Goal: Book appointment/travel/reservation

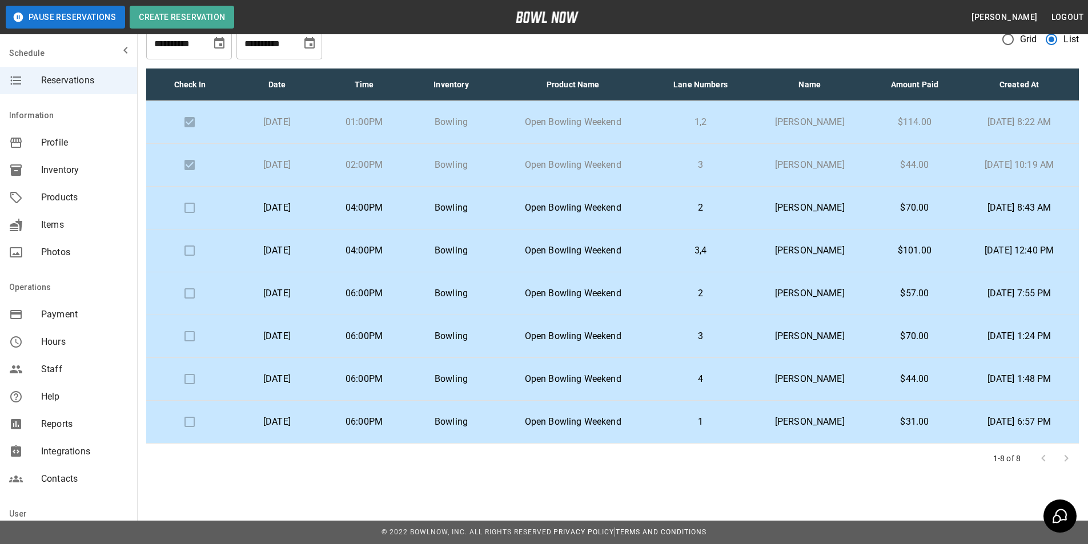
scroll to position [14, 0]
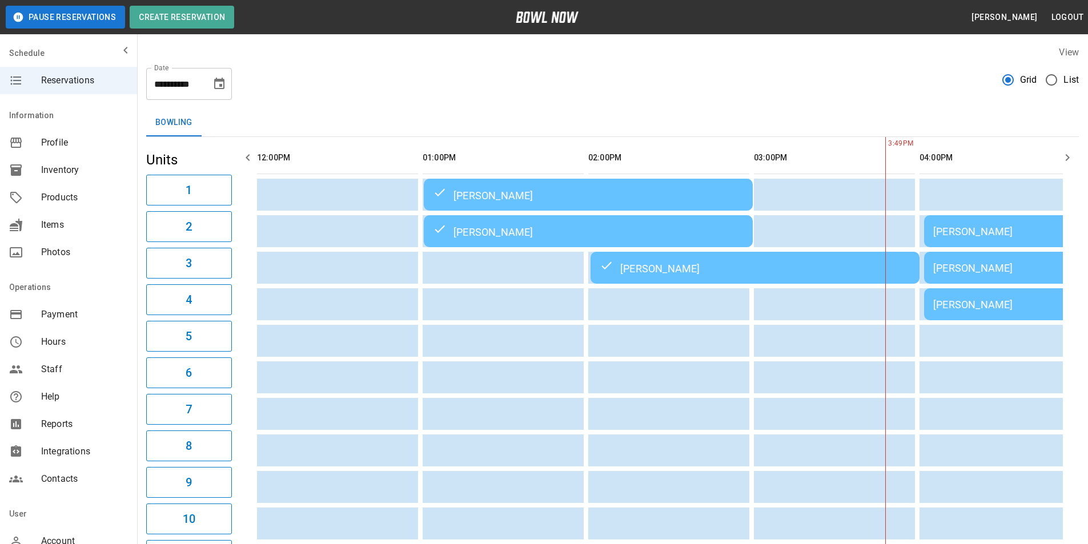
scroll to position [0, 497]
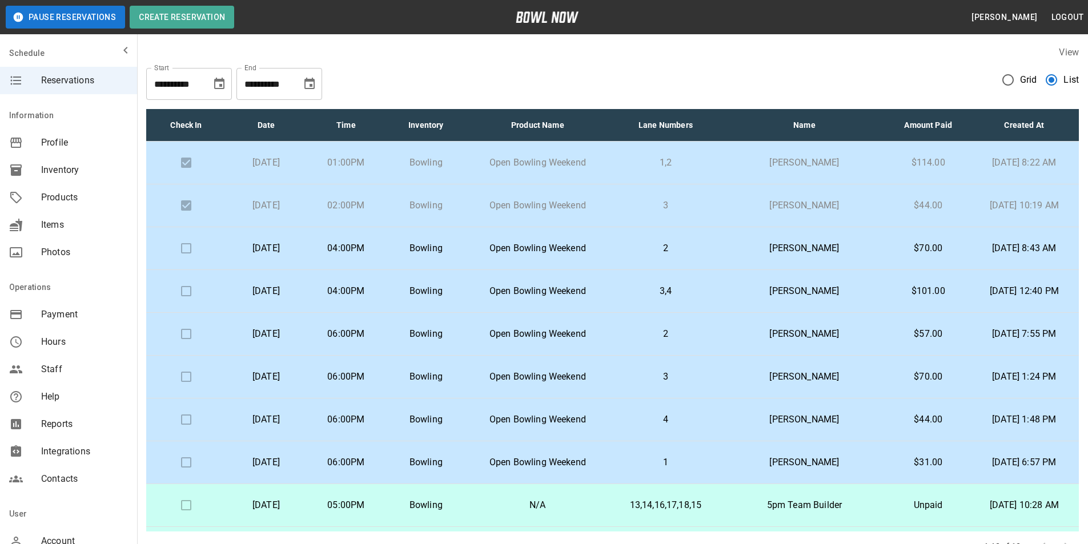
click at [299, 83] on button "Choose date, selected date is Oct 27, 2025" at bounding box center [309, 84] width 23 height 23
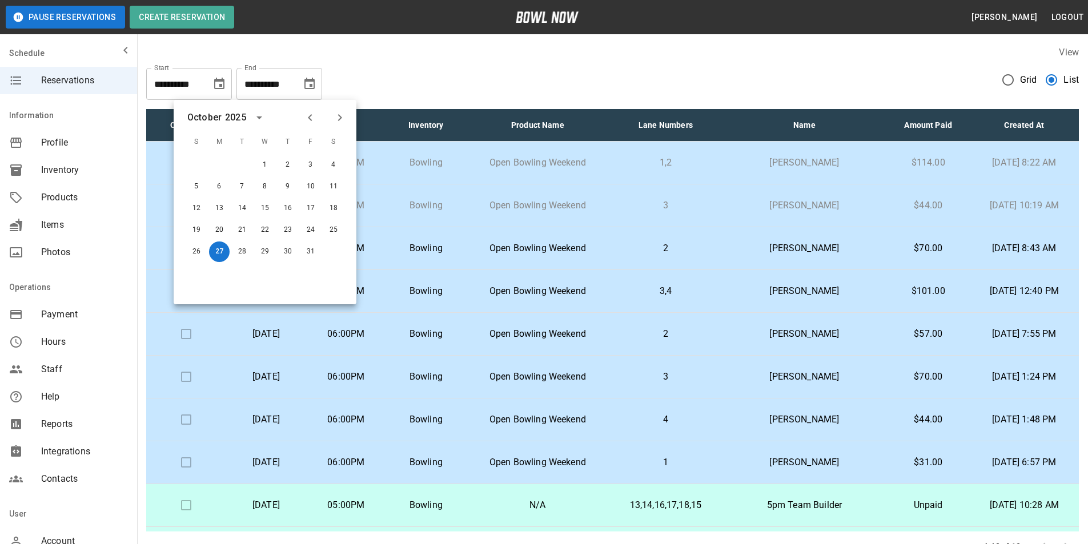
drag, startPoint x: 318, startPoint y: 123, endPoint x: 314, endPoint y: 130, distance: 7.4
click at [317, 124] on div at bounding box center [324, 117] width 49 height 19
drag, startPoint x: 306, startPoint y: 131, endPoint x: 311, endPoint y: 117, distance: 15.4
click at [306, 130] on div "October 2025 S M T W T F S 1 2 3 4 5 6 7 8 9 10 11 12 13 14 15 16 17 18 19 20 2…" at bounding box center [265, 202] width 183 height 204
click at [311, 117] on icon "Previous month" at bounding box center [310, 118] width 14 height 14
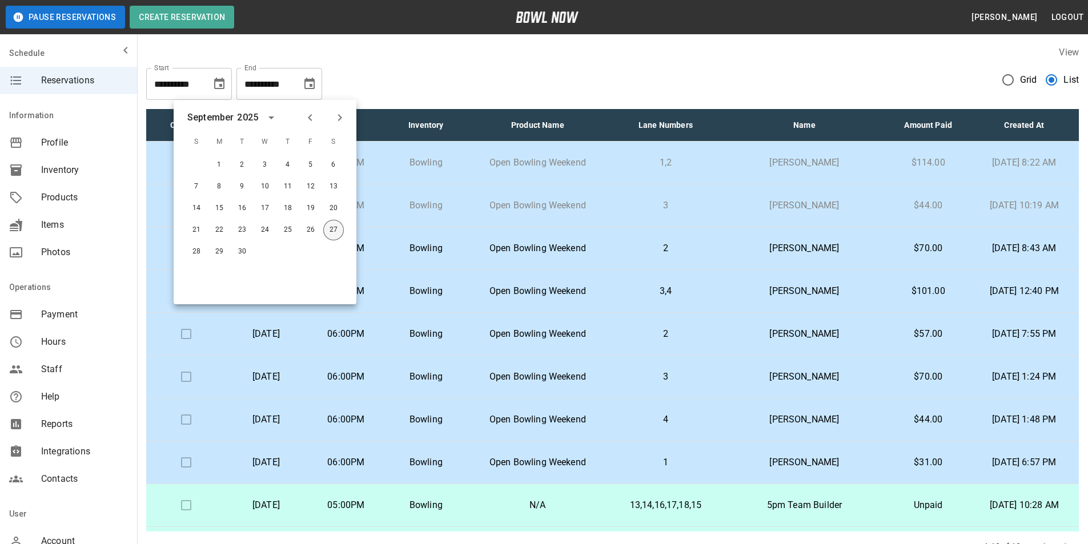
drag, startPoint x: 340, startPoint y: 226, endPoint x: 336, endPoint y: 235, distance: 10.7
click at [340, 226] on button "27" at bounding box center [333, 230] width 21 height 21
type input "**********"
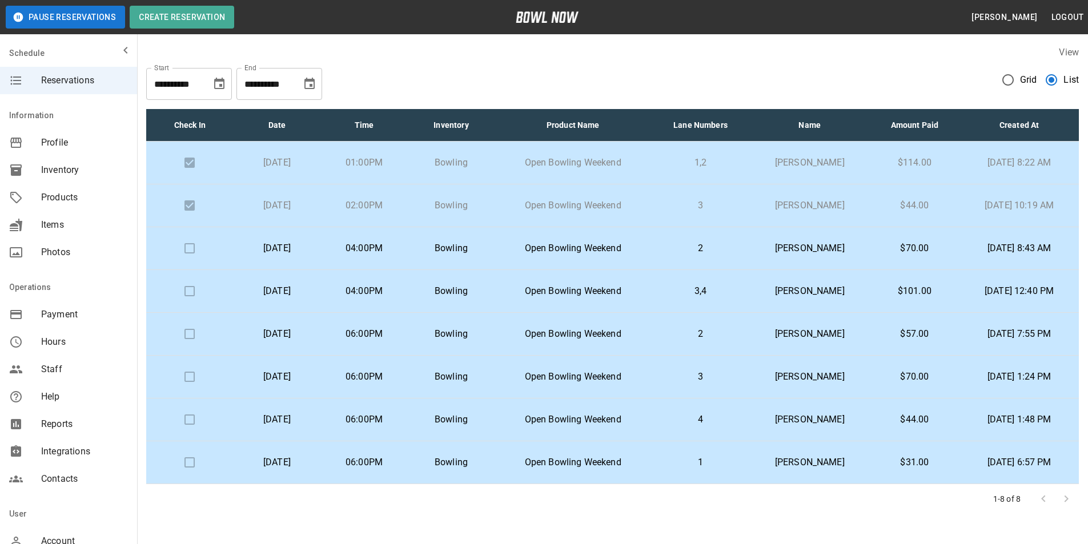
click at [399, 288] on p "04:00PM" at bounding box center [364, 291] width 69 height 14
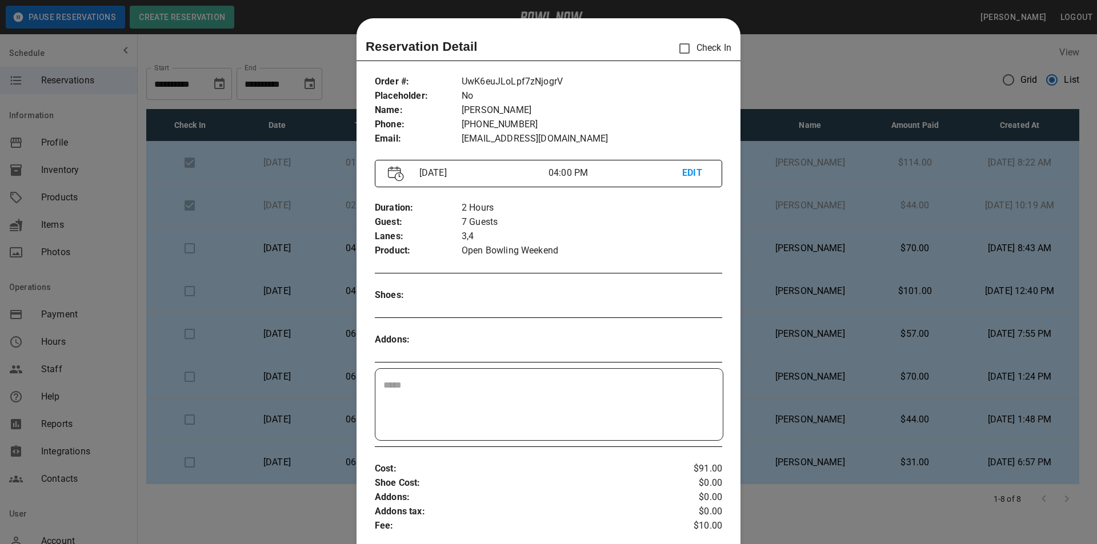
scroll to position [18, 0]
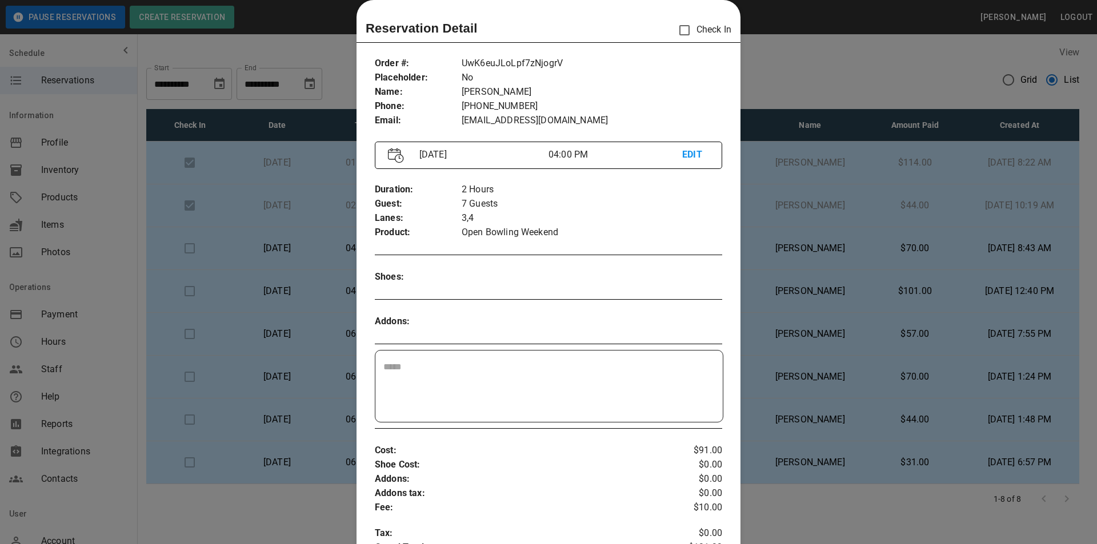
click at [917, 250] on div at bounding box center [548, 272] width 1097 height 544
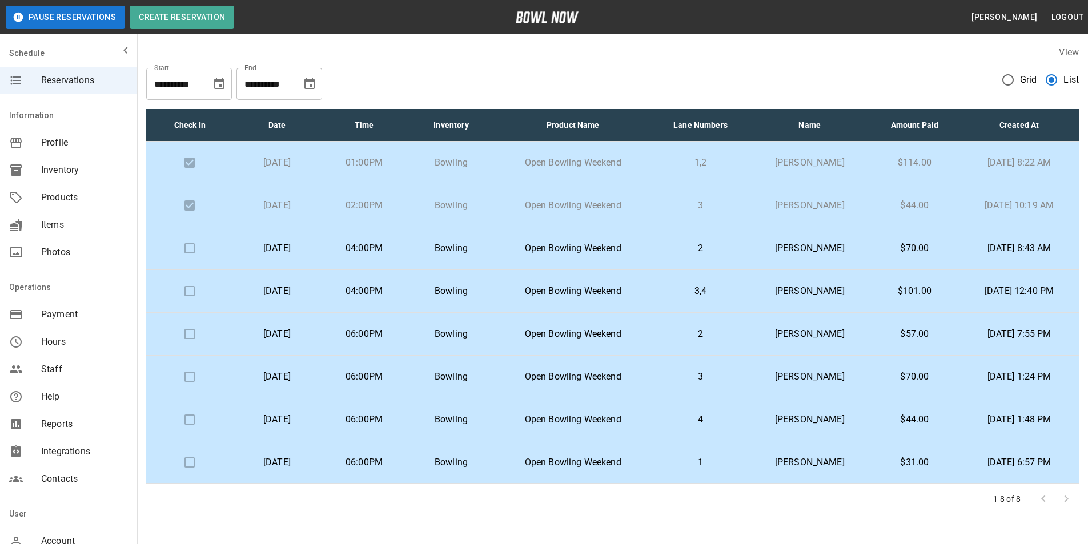
click at [895, 247] on p "$70.00" at bounding box center [915, 249] width 72 height 14
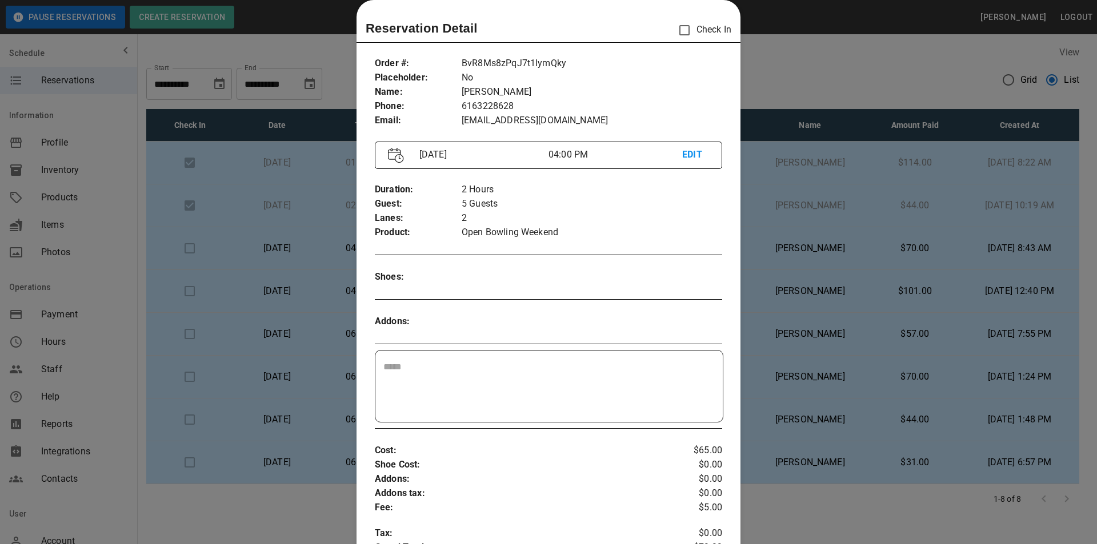
click at [895, 247] on div at bounding box center [548, 272] width 1097 height 544
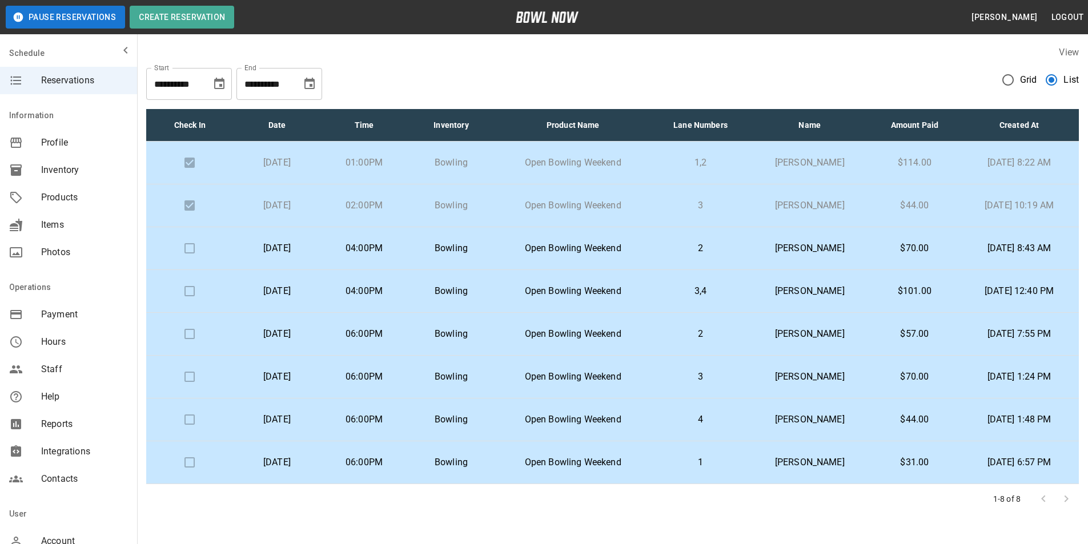
click at [615, 244] on p "Open Bowling Weekend" at bounding box center [573, 249] width 138 height 14
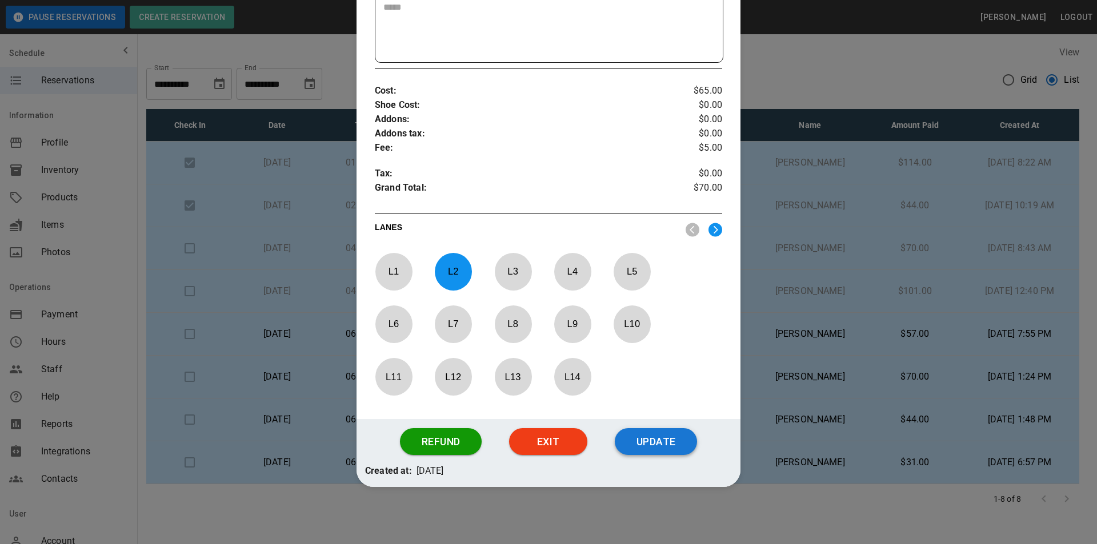
click at [668, 440] on button "Update" at bounding box center [656, 441] width 82 height 27
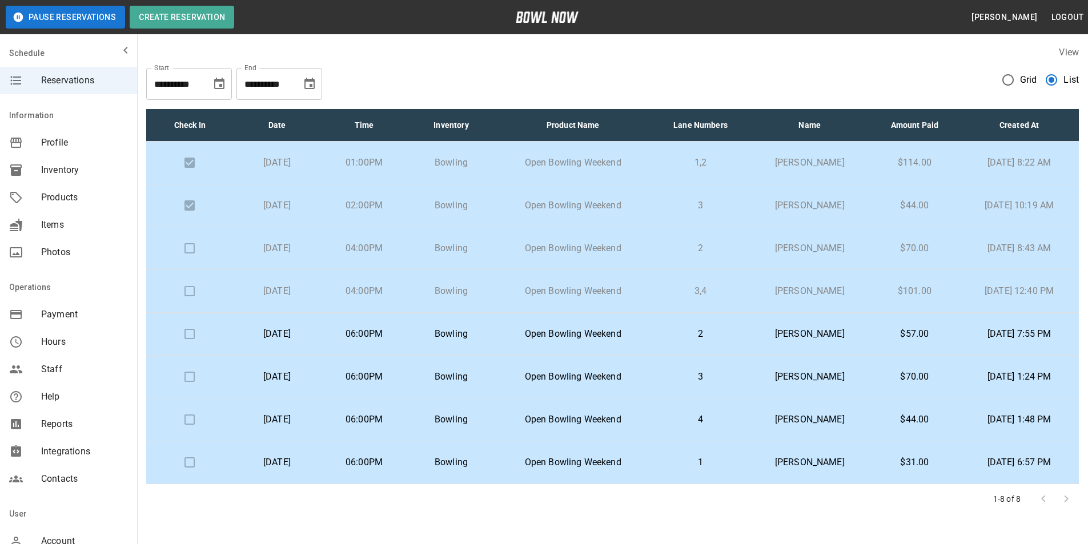
click at [917, 291] on p "$101.00" at bounding box center [915, 291] width 72 height 14
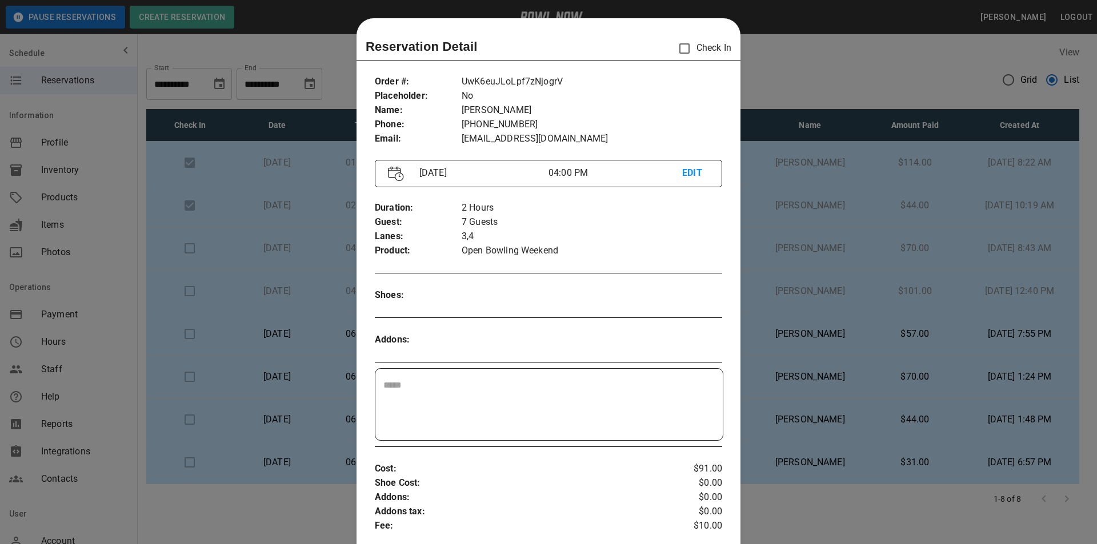
scroll to position [18, 0]
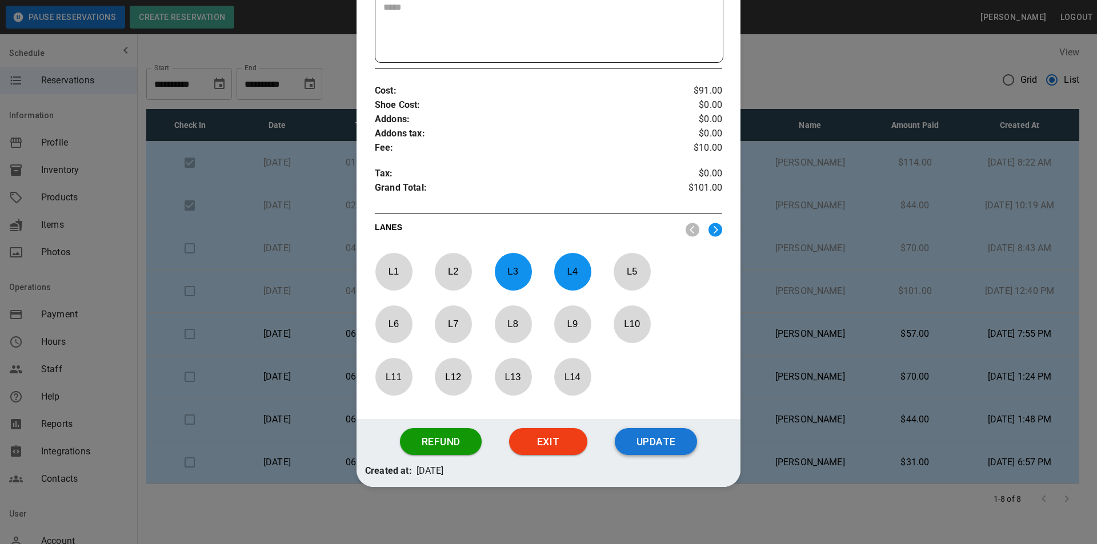
click at [683, 438] on button "Update" at bounding box center [656, 441] width 82 height 27
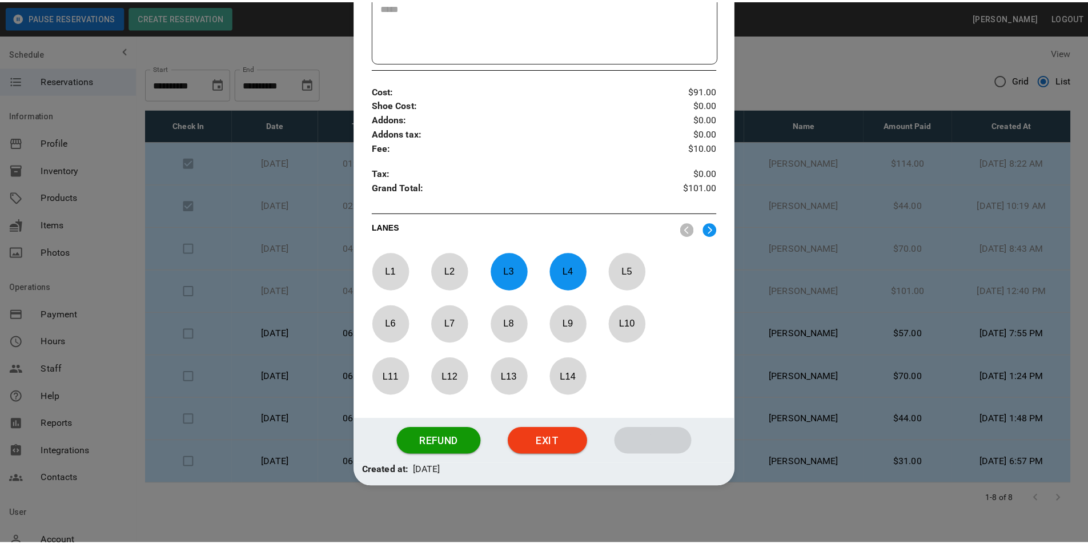
scroll to position [321, 0]
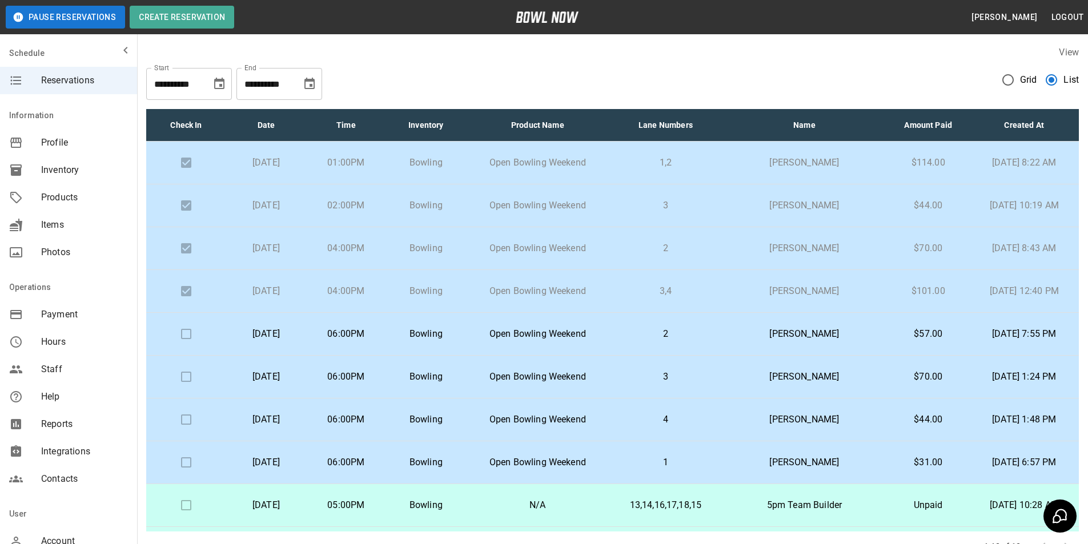
click at [310, 81] on icon "Choose date, selected date is Oct 27, 2025" at bounding box center [309, 83] width 10 height 11
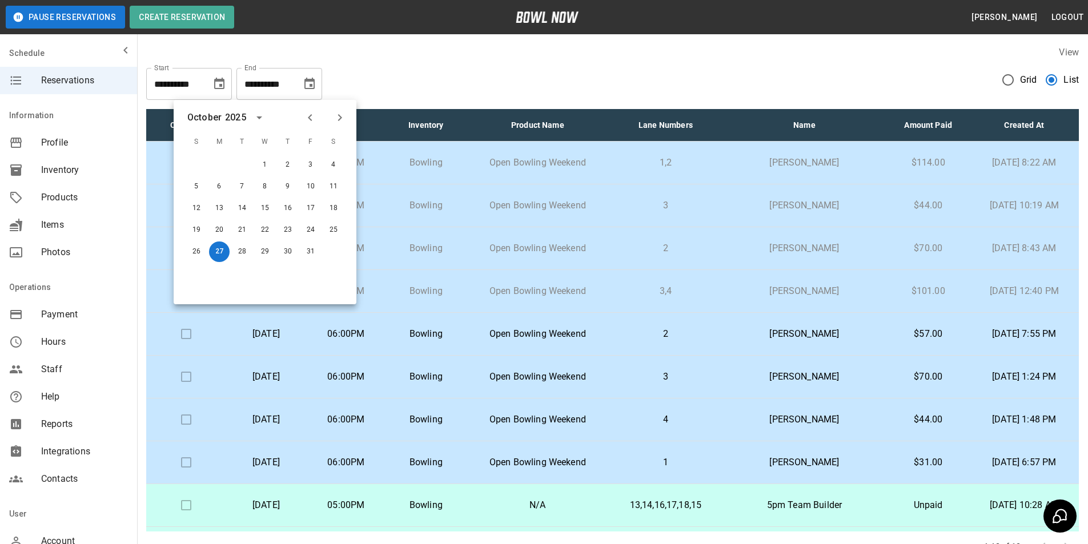
click at [319, 119] on button "Previous month" at bounding box center [309, 117] width 19 height 19
click at [340, 231] on button "27" at bounding box center [333, 230] width 21 height 21
type input "**********"
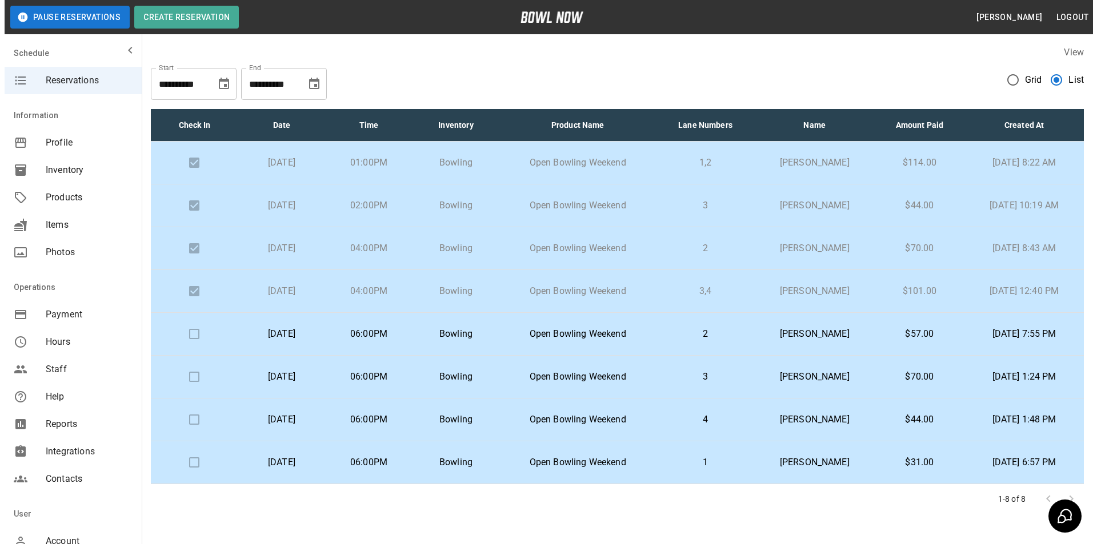
scroll to position [41, 0]
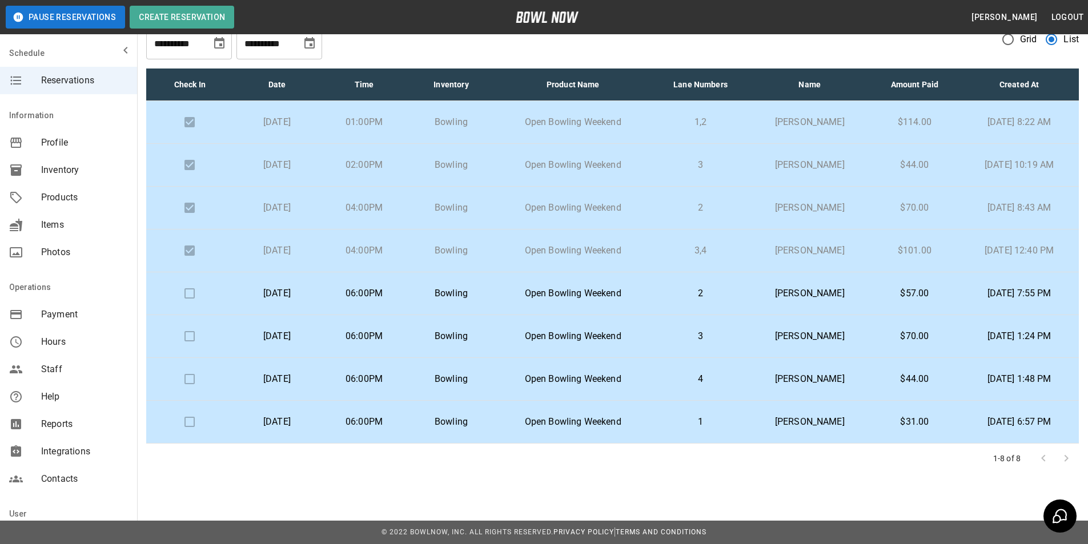
click at [585, 298] on p "Open Bowling Weekend" at bounding box center [573, 294] width 138 height 14
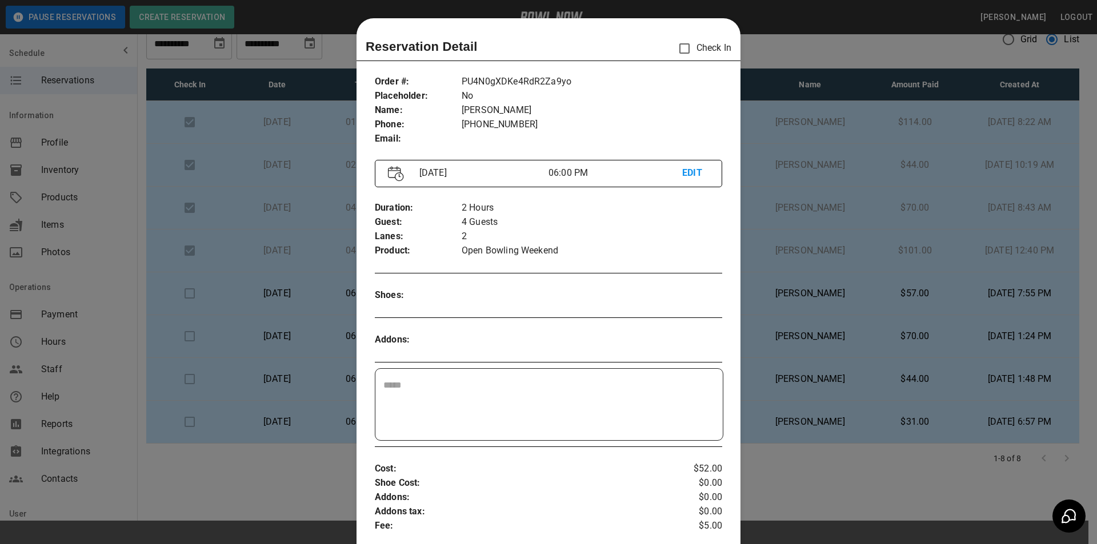
scroll to position [18, 0]
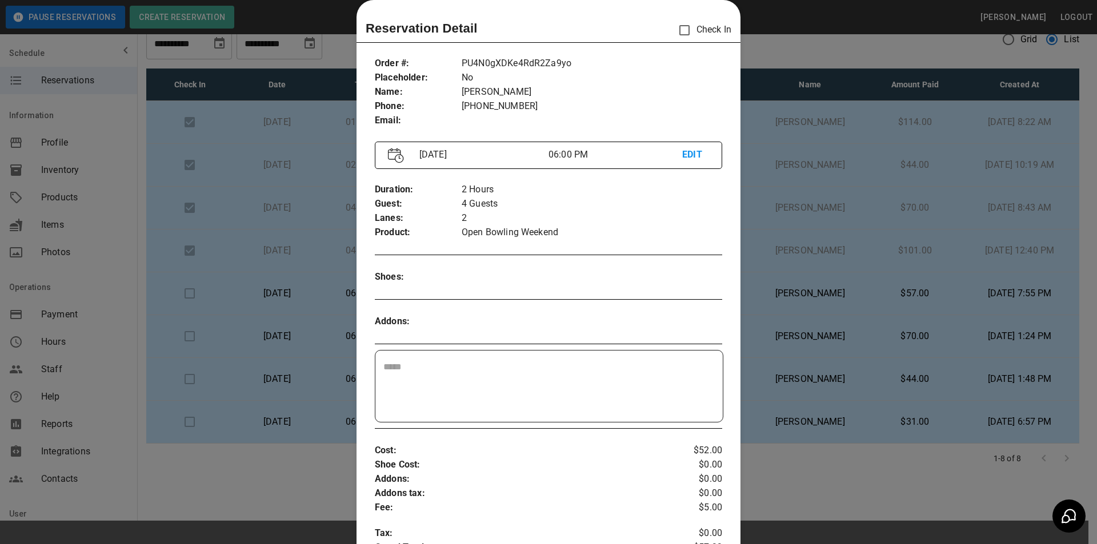
click at [761, 324] on div at bounding box center [548, 272] width 1097 height 544
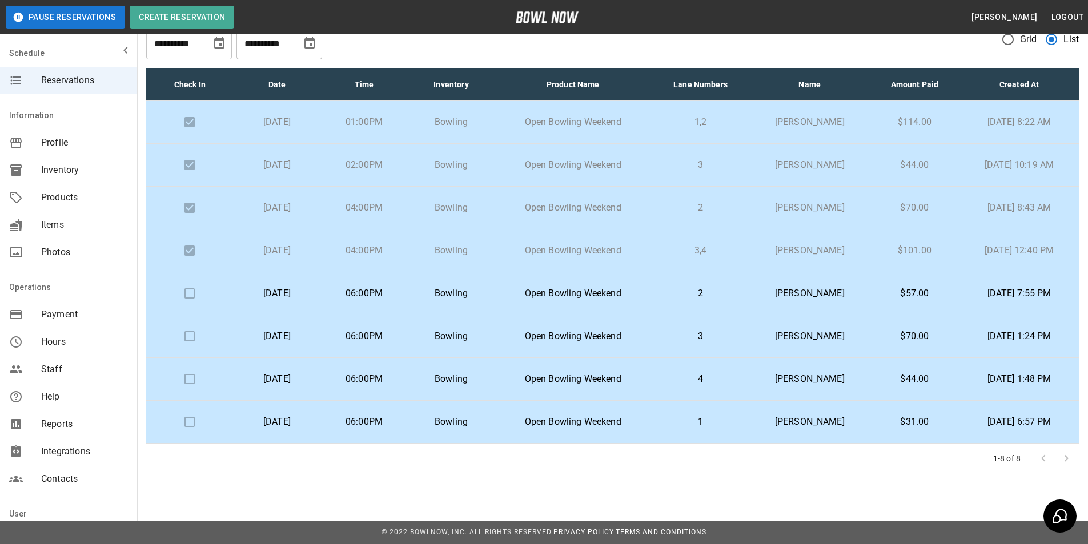
click at [761, 324] on td "[PERSON_NAME]" at bounding box center [810, 336] width 120 height 43
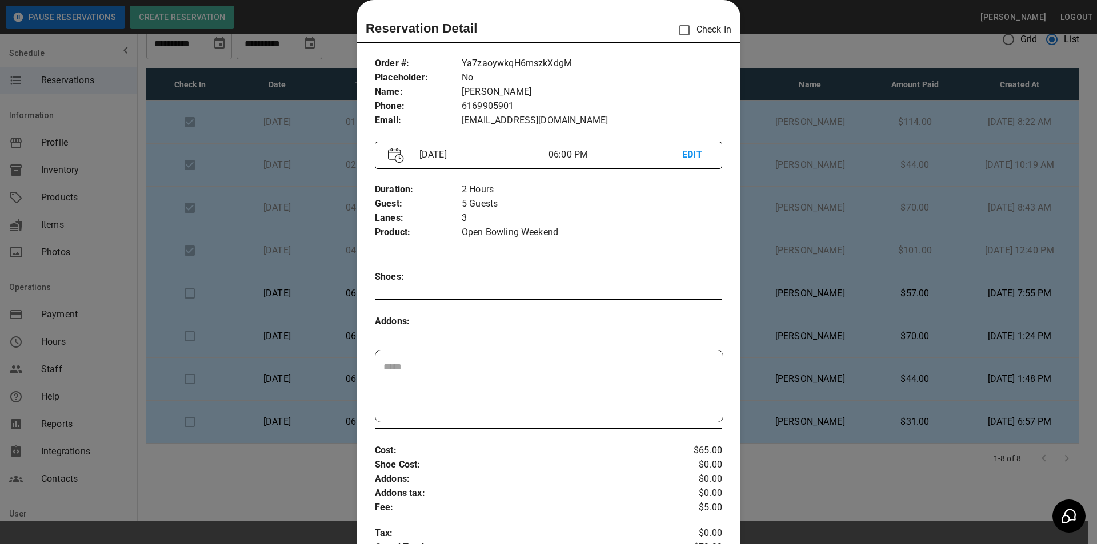
click at [768, 336] on div at bounding box center [548, 272] width 1097 height 544
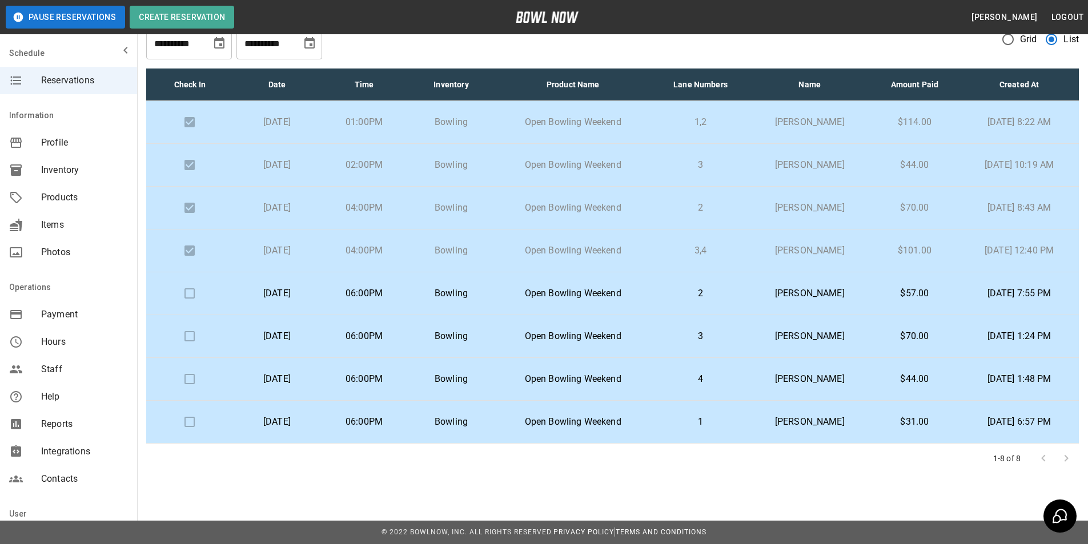
click at [773, 378] on p "[PERSON_NAME]" at bounding box center [810, 379] width 102 height 14
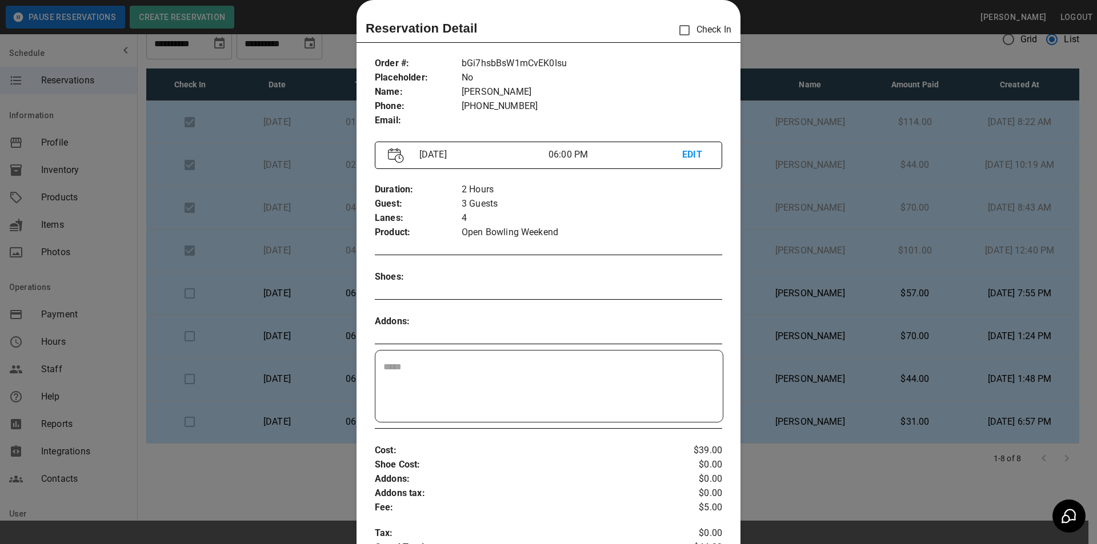
click at [773, 378] on div at bounding box center [548, 272] width 1097 height 544
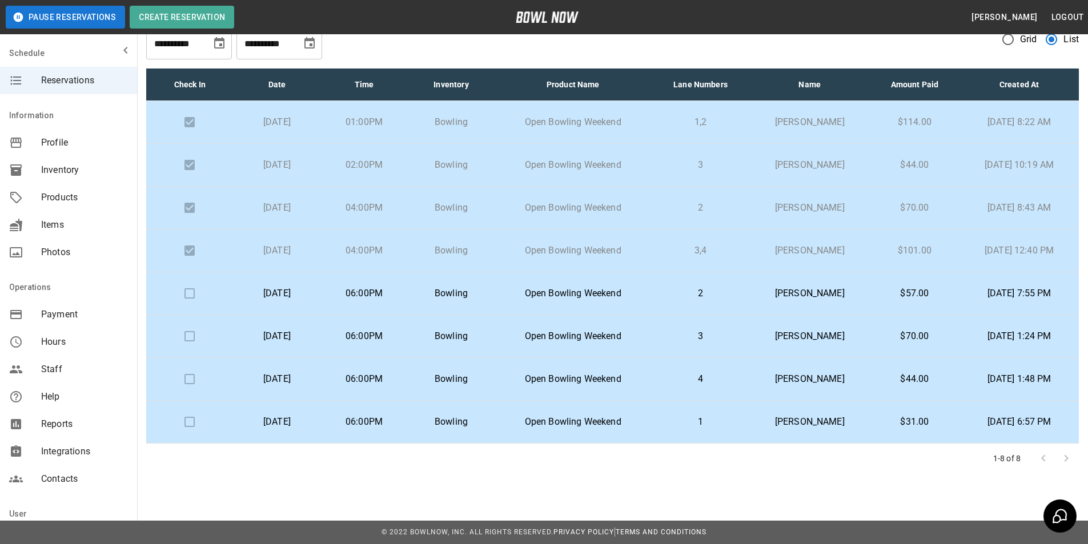
click at [779, 427] on p "[PERSON_NAME]" at bounding box center [810, 422] width 102 height 14
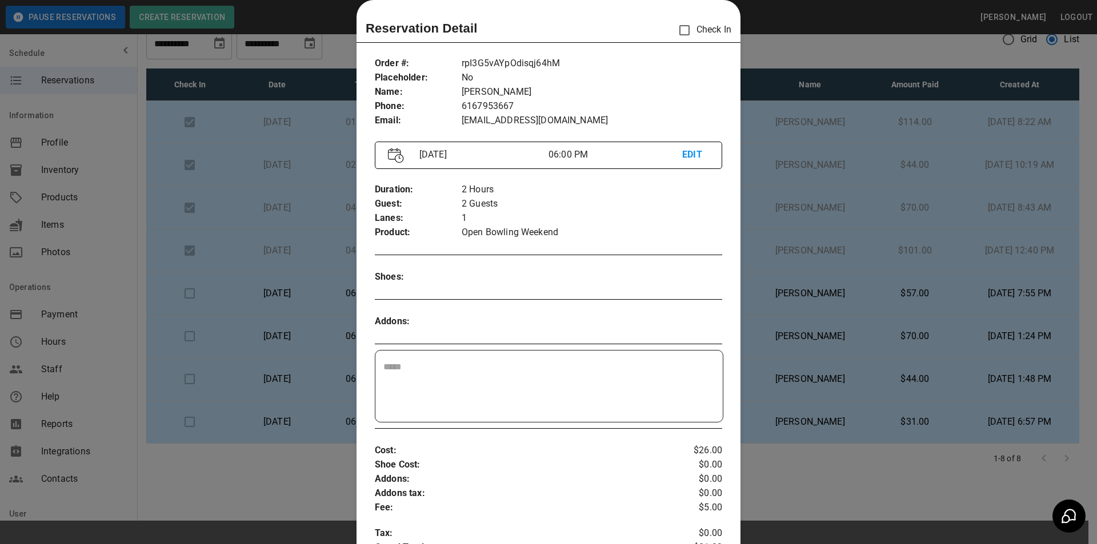
click at [779, 427] on div at bounding box center [548, 272] width 1097 height 544
